Goal: Go to known website: Access a specific website the user already knows

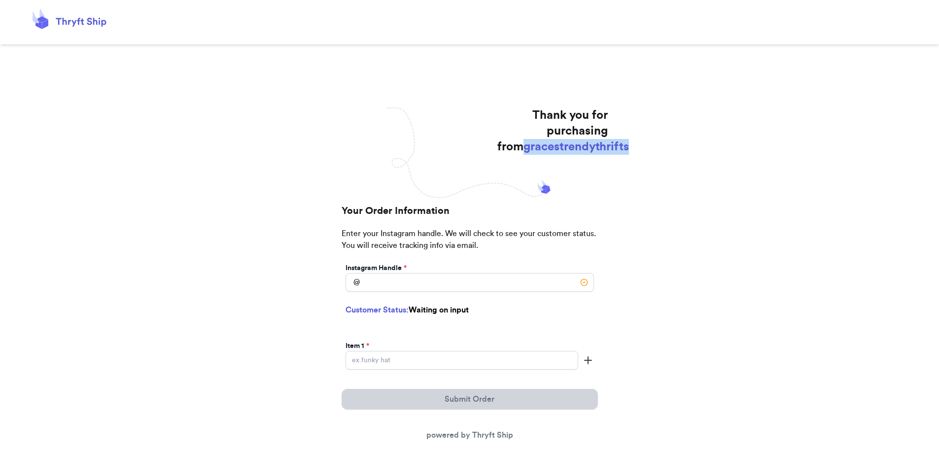
drag, startPoint x: 496, startPoint y: 162, endPoint x: 616, endPoint y: 164, distance: 119.8
click at [616, 164] on div "Thank you for purchasing from gracestrendythrifts Your Order Information Enter …" at bounding box center [470, 324] width 296 height 434
copy span "gracestrendythrifts"
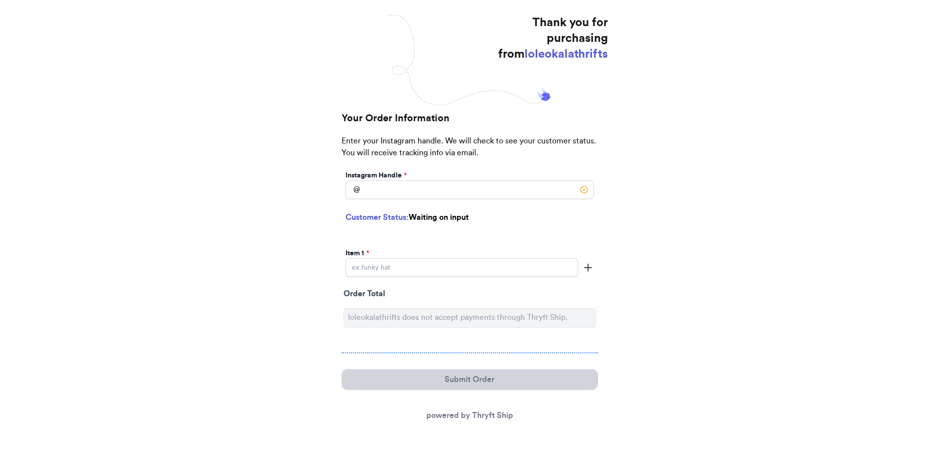
click at [551, 60] on span "loleokalathrifts" at bounding box center [566, 54] width 83 height 12
copy span "loleokalathrifts"
